Goal: Transaction & Acquisition: Purchase product/service

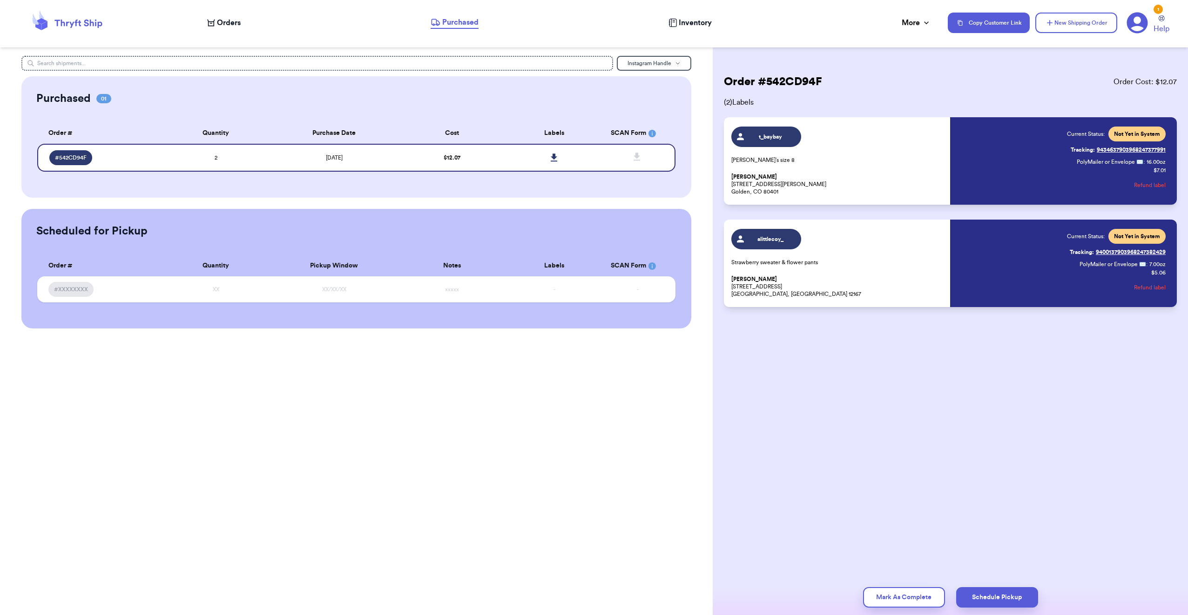
click at [1142, 18] on icon at bounding box center [1137, 23] width 21 height 21
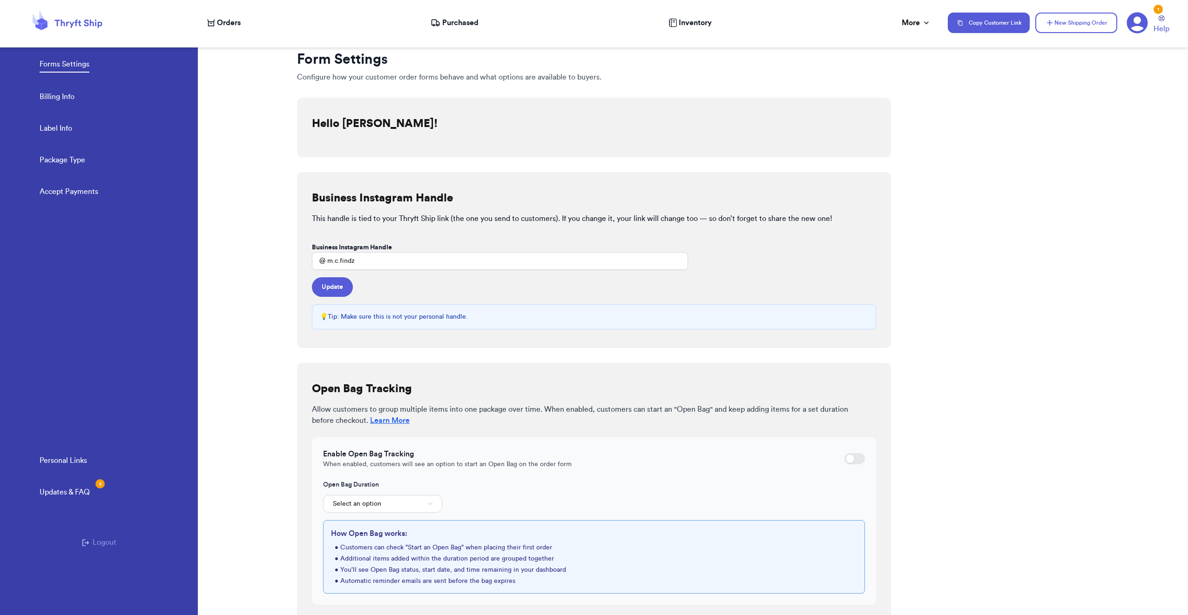
click at [89, 24] on icon at bounding box center [67, 22] width 74 height 25
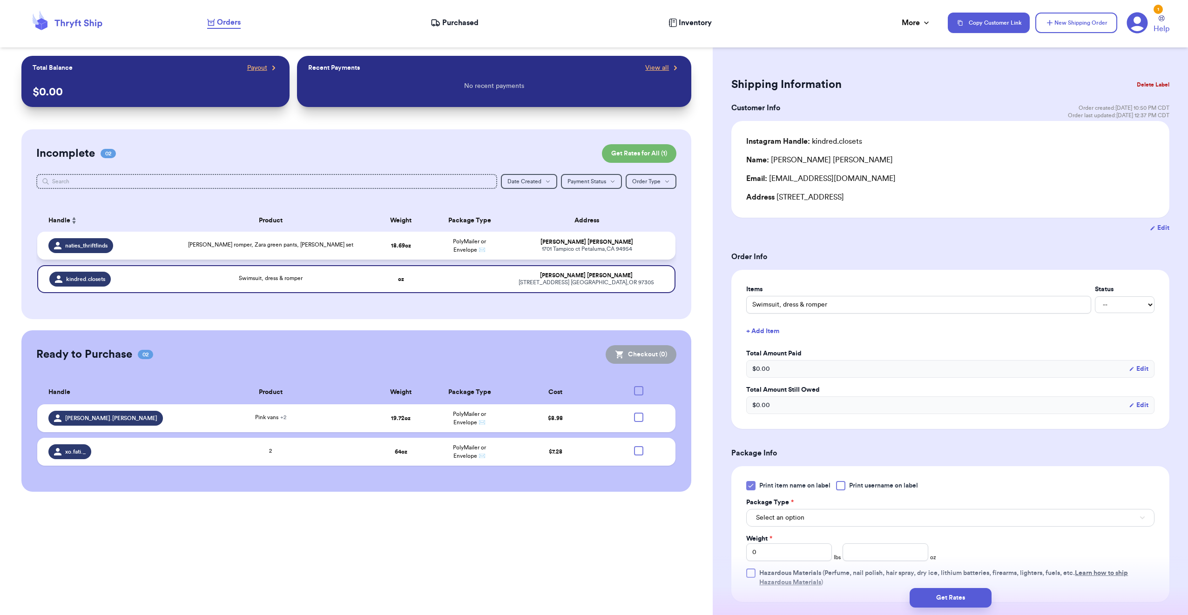
click at [627, 242] on div "[PERSON_NAME]" at bounding box center [587, 242] width 155 height 7
type input "[PERSON_NAME] romper, Zara green pants, [PERSON_NAME] set"
type input "1"
type input "2.6900000000000013"
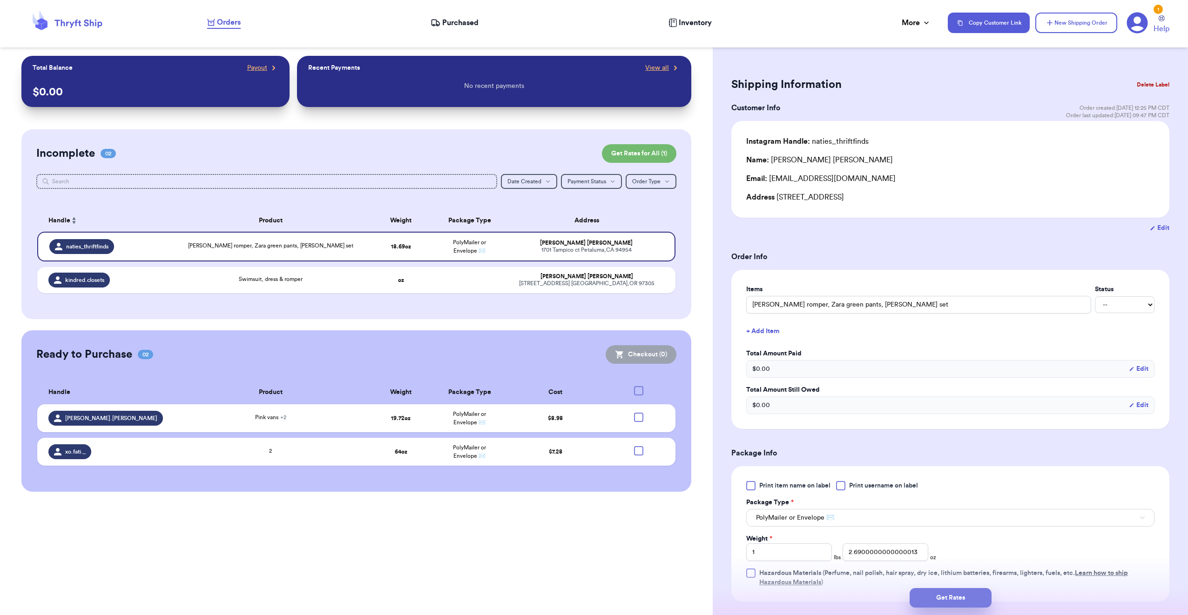
click at [971, 597] on button "Get Rates" at bounding box center [951, 598] width 82 height 20
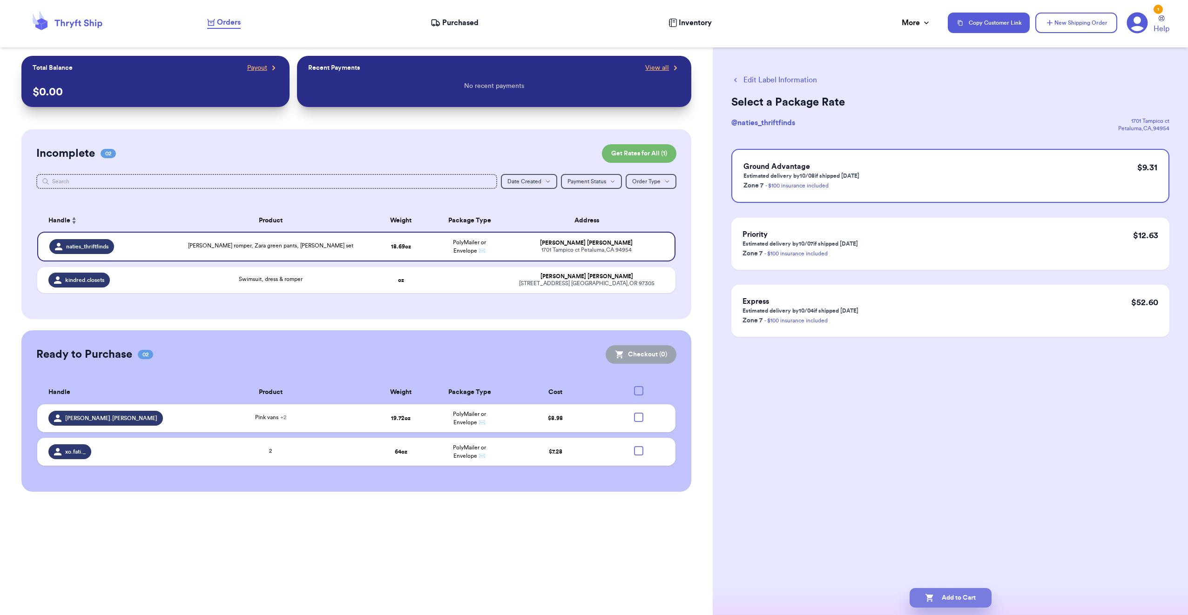
click at [966, 598] on button "Add to Cart" at bounding box center [951, 598] width 82 height 20
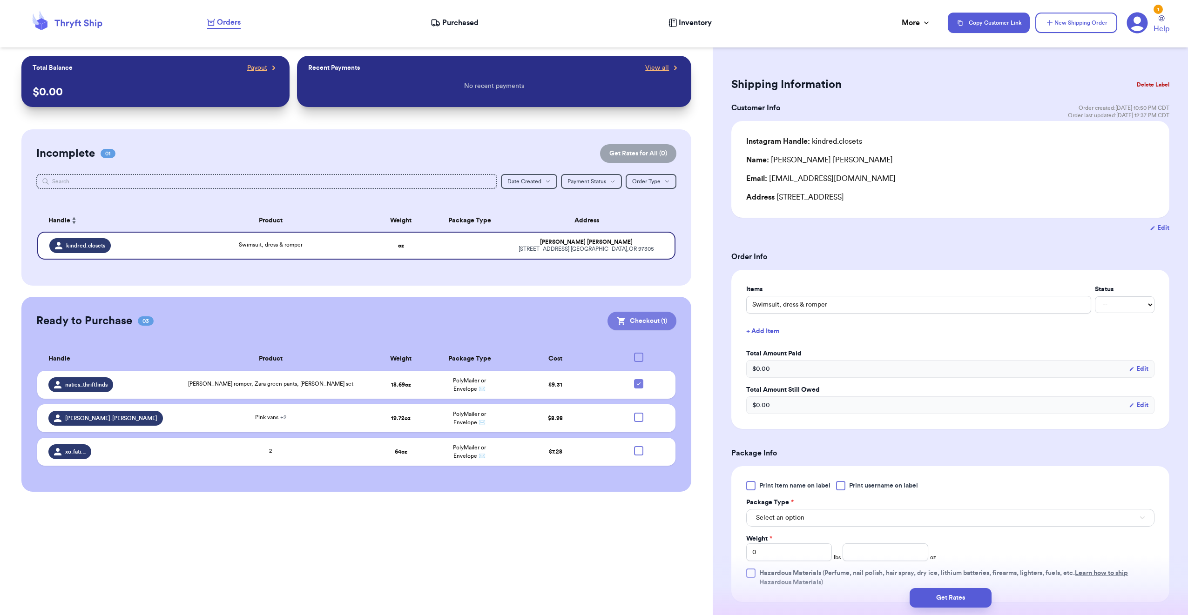
click at [651, 324] on button "Checkout ( 1 )" at bounding box center [642, 321] width 69 height 19
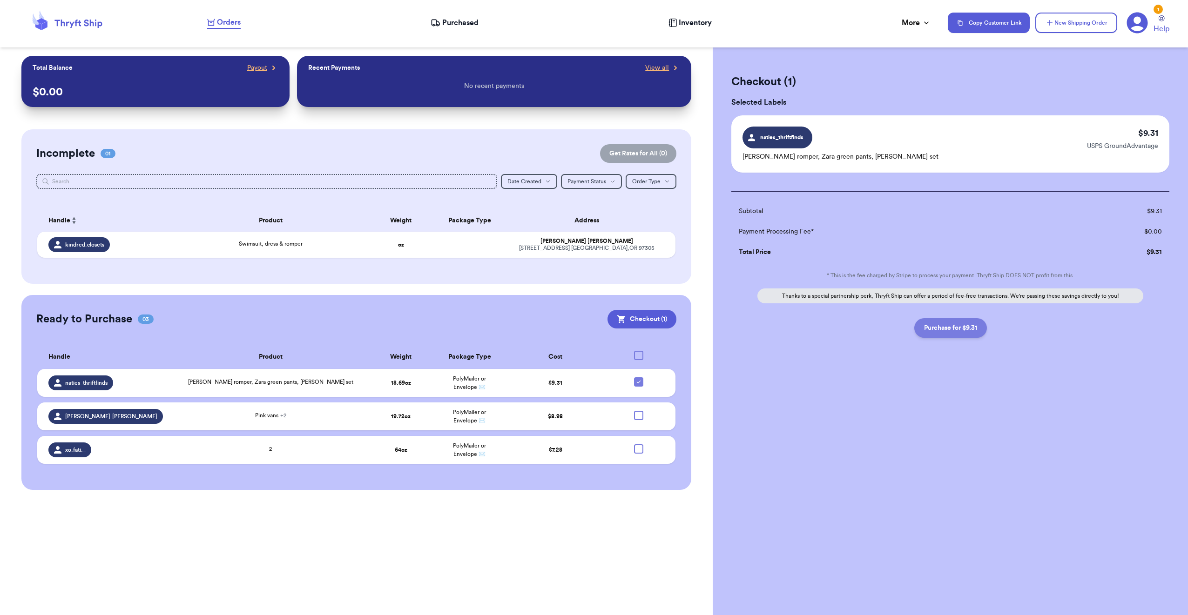
click at [946, 330] on button "Purchase for $9.31" at bounding box center [950, 328] width 73 height 20
checkbox input "false"
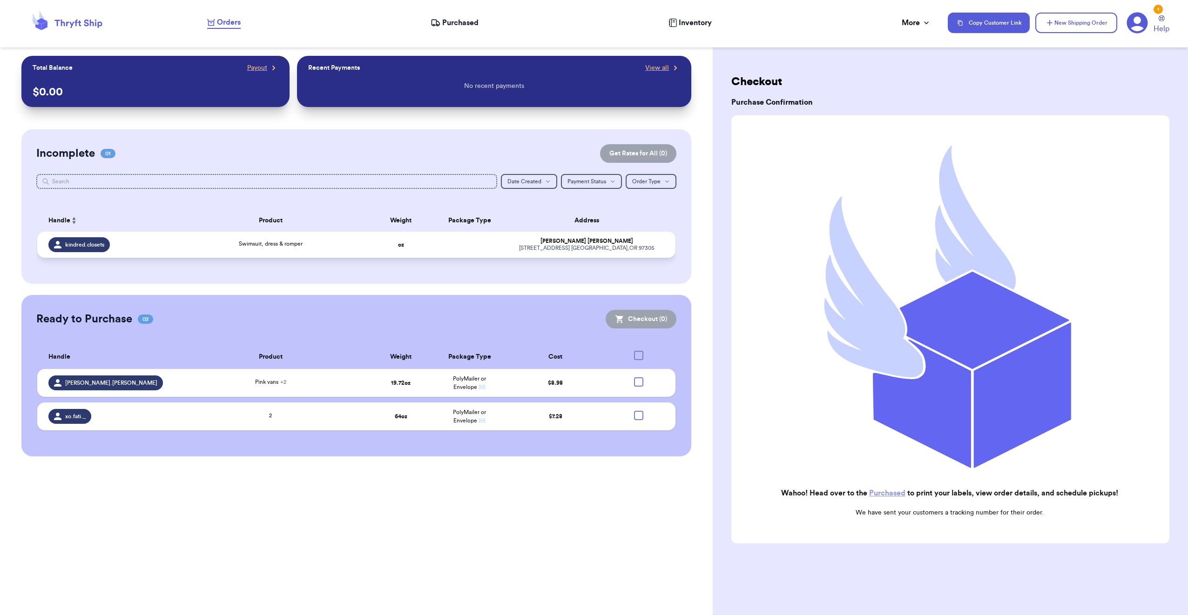
click at [600, 232] on td "[PERSON_NAME] [STREET_ADDRESS]" at bounding box center [590, 245] width 172 height 26
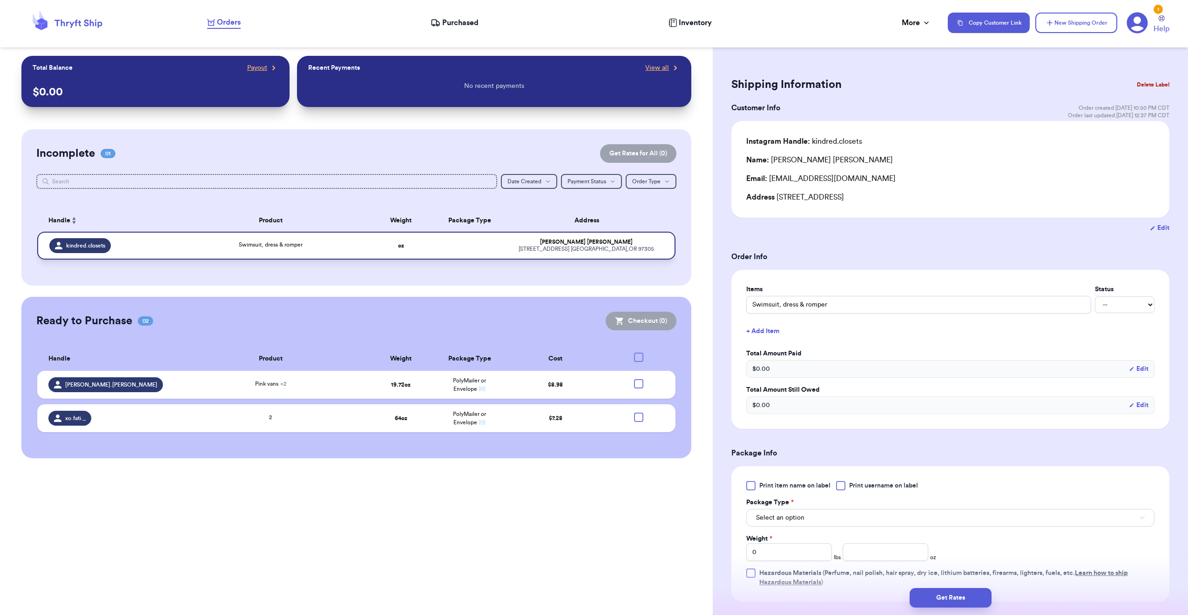
click at [579, 250] on div "[STREET_ADDRESS]" at bounding box center [587, 249] width 154 height 7
click at [448, 23] on span "Purchased" at bounding box center [460, 22] width 36 height 11
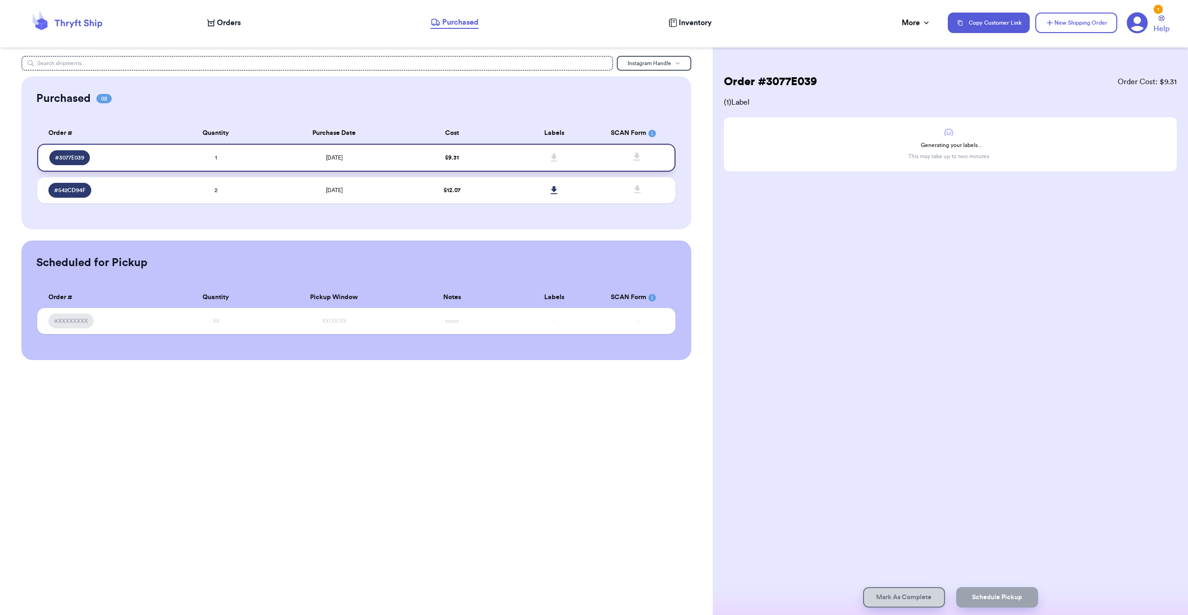
click at [555, 157] on icon at bounding box center [554, 158] width 7 height 8
click at [473, 22] on span "Purchased" at bounding box center [460, 22] width 36 height 11
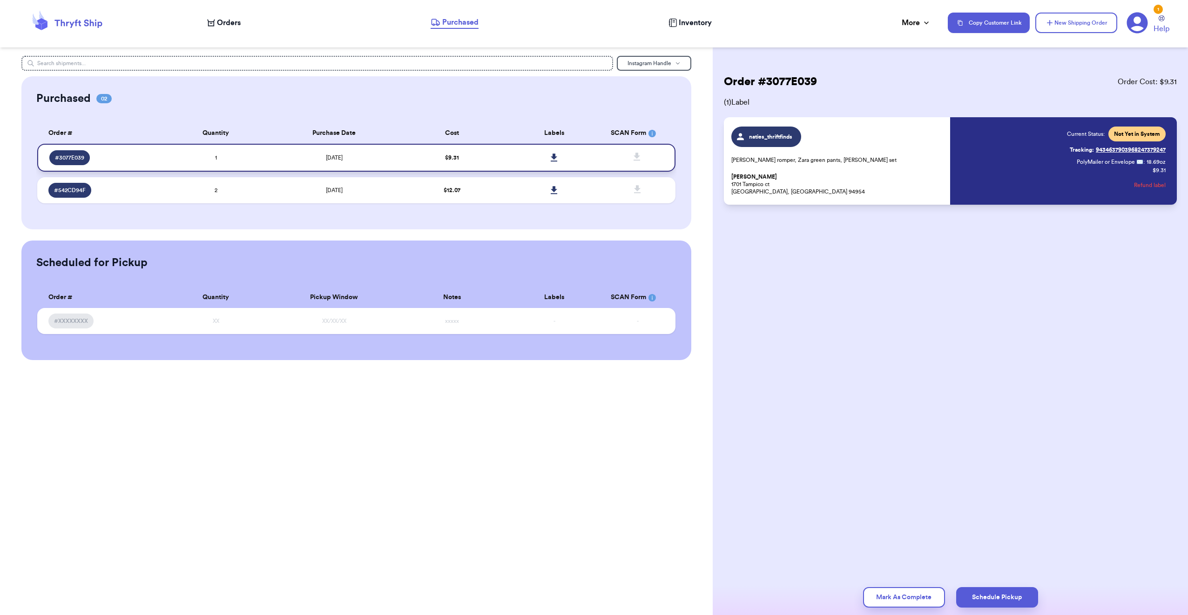
click at [556, 156] on icon at bounding box center [554, 158] width 7 height 8
